Goal: Find specific page/section: Find specific page/section

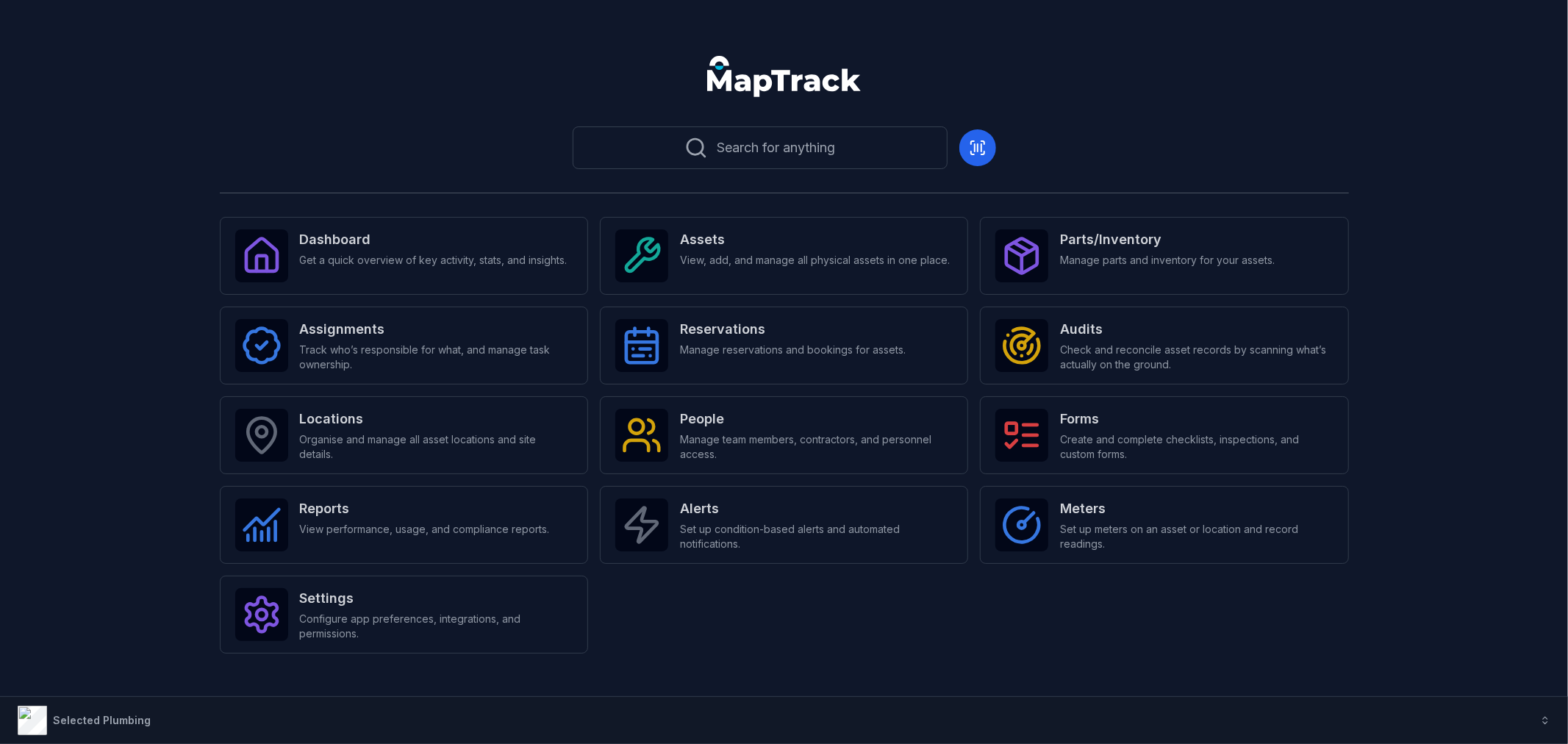
click at [700, 430] on div "People Manage team members, contractors, and personnel access." at bounding box center [816, 435] width 273 height 53
